Goal: Transaction & Acquisition: Obtain resource

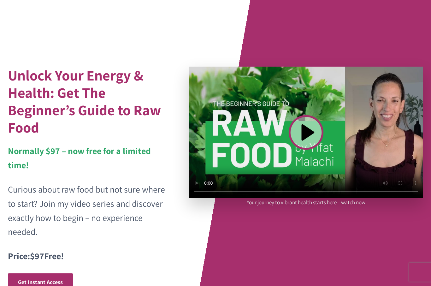
click at [310, 129] on video at bounding box center [306, 133] width 234 height 132
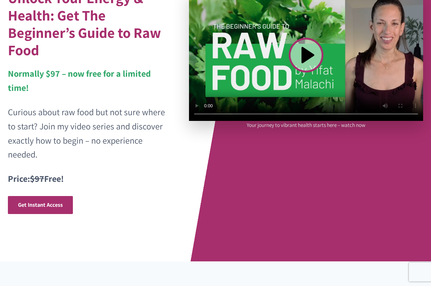
scroll to position [77, 0]
click at [39, 204] on span "Get Instant Access" at bounding box center [40, 204] width 45 height 7
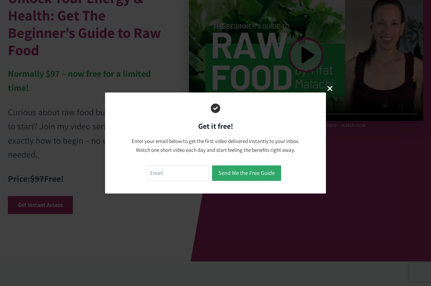
click at [142, 182] on div "Send Me the Free Guide Invalid parameter. Please access this page through a val…" at bounding box center [215, 173] width 199 height 19
click at [164, 181] on input "email" at bounding box center [178, 172] width 62 height 15
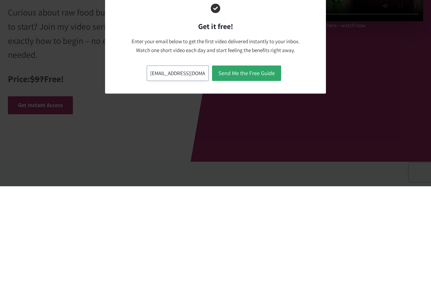
type input "[EMAIL_ADDRESS][DOMAIN_NAME]"
click at [235, 165] on button "Send Me the Free Guide" at bounding box center [246, 172] width 69 height 15
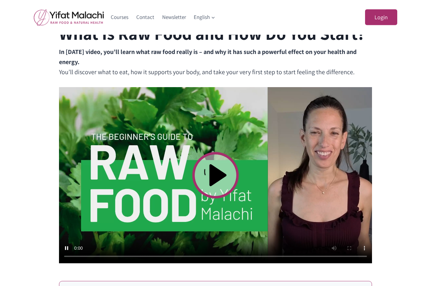
scroll to position [161, 0]
click at [213, 177] on video at bounding box center [215, 175] width 313 height 176
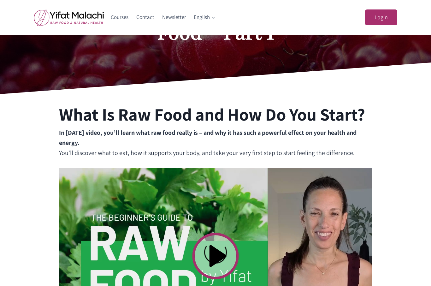
scroll to position [79, 0]
